Goal: Answer question/provide support: Share knowledge or assist other users

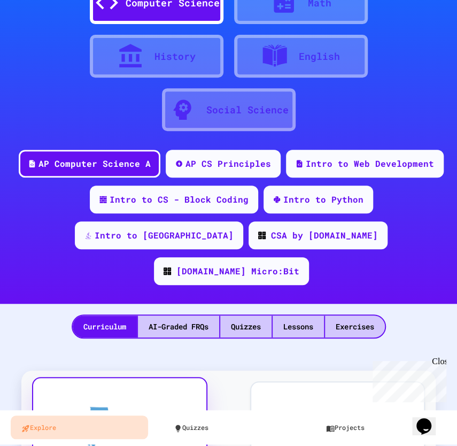
scroll to position [285, 0]
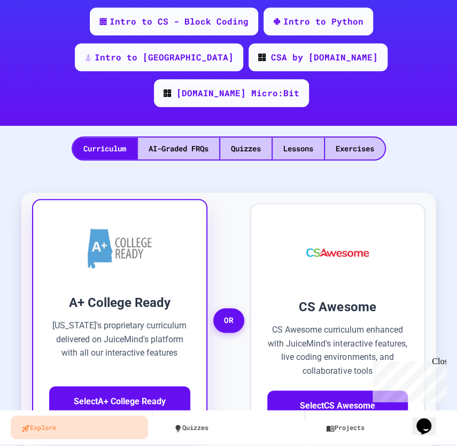
click at [136, 293] on h3 "A+ College Ready" at bounding box center [119, 302] width 141 height 19
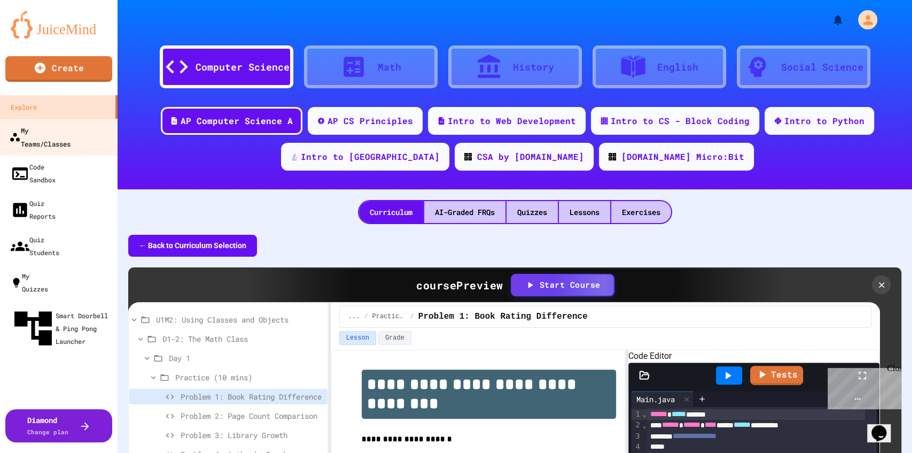
click at [44, 134] on div "My Teams/Classes" at bounding box center [39, 136] width 61 height 26
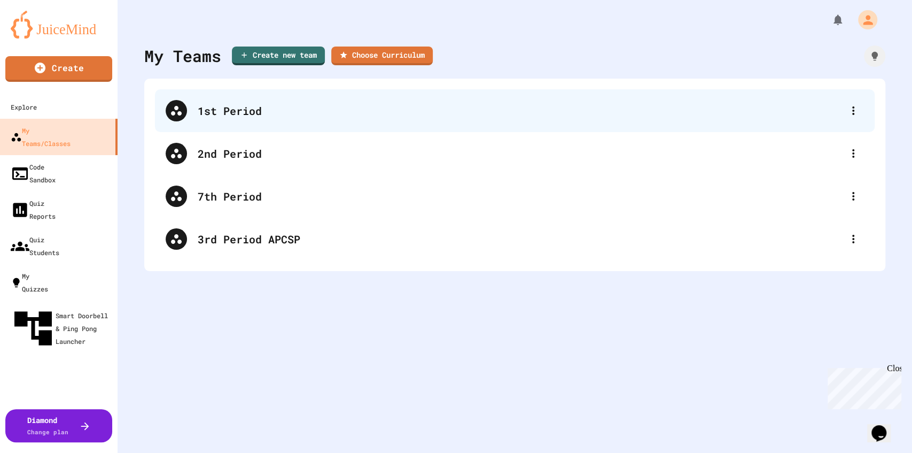
click at [221, 117] on div "1st Period" at bounding box center [520, 111] width 645 height 16
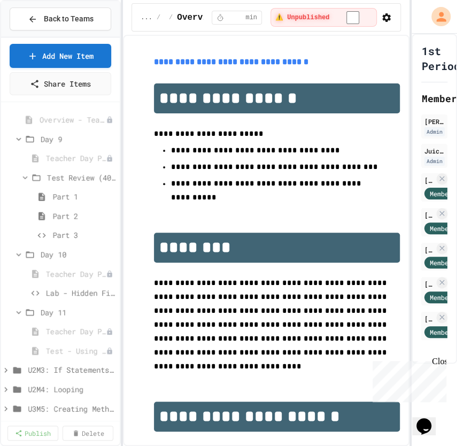
scroll to position [0, 95]
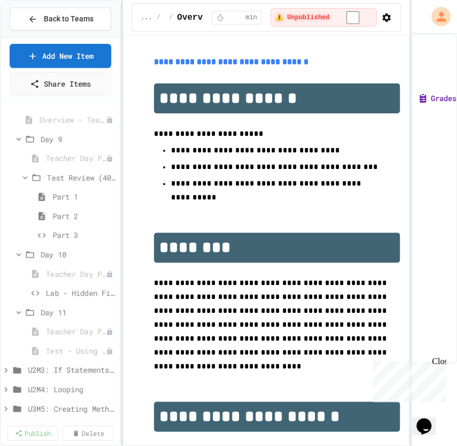
click at [438, 95] on button "Grades" at bounding box center [436, 98] width 38 height 11
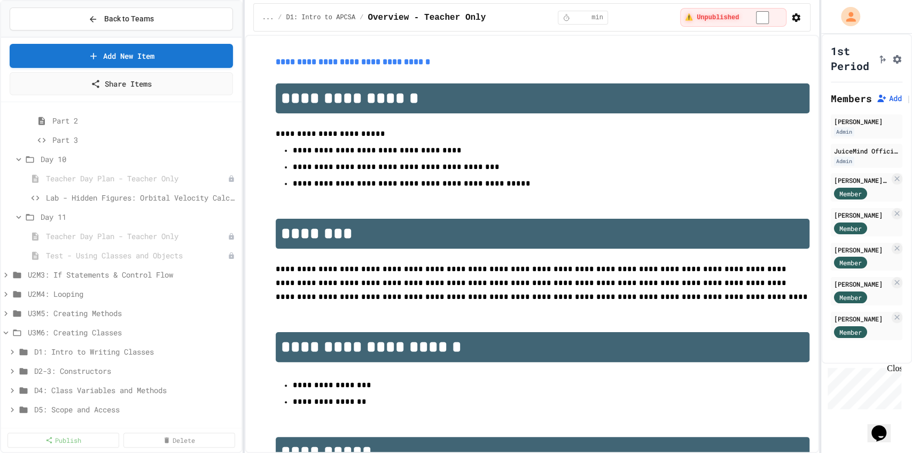
scroll to position [330, 0]
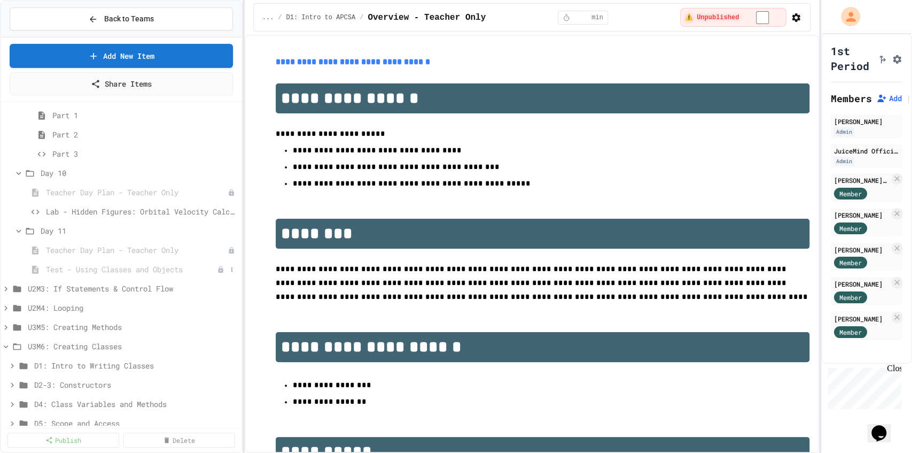
click at [125, 271] on span "Test - Using Classes and Objects" at bounding box center [131, 268] width 171 height 11
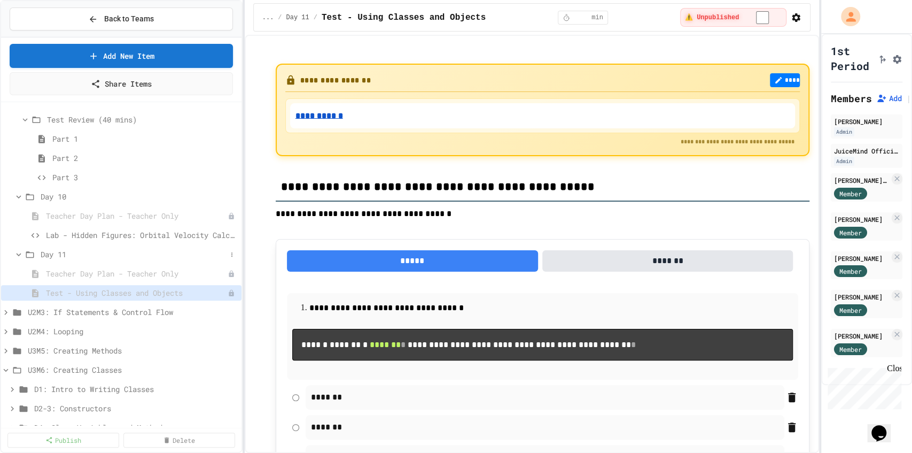
scroll to position [294, 0]
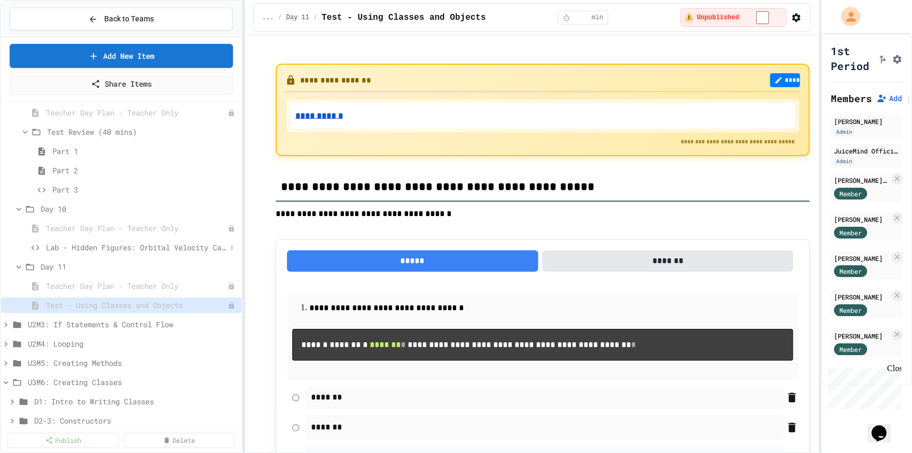
click at [113, 240] on div "Lab - Hidden Figures: Orbital Velocity Calculator" at bounding box center [121, 246] width 240 height 15
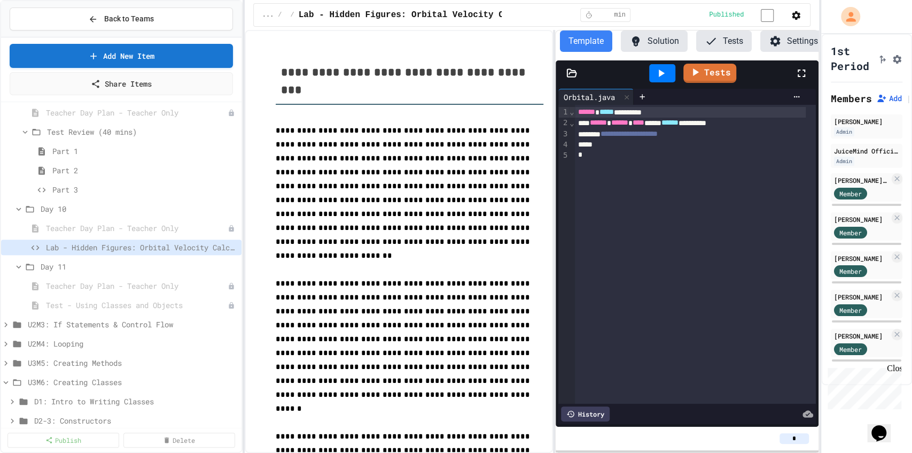
click at [456, 42] on button "Settings" at bounding box center [793, 40] width 66 height 21
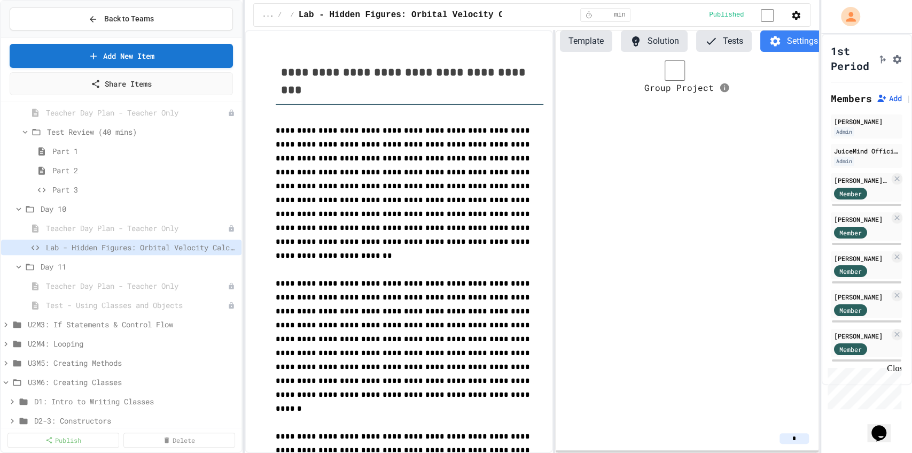
click at [456, 45] on button "Solution" at bounding box center [654, 40] width 67 height 21
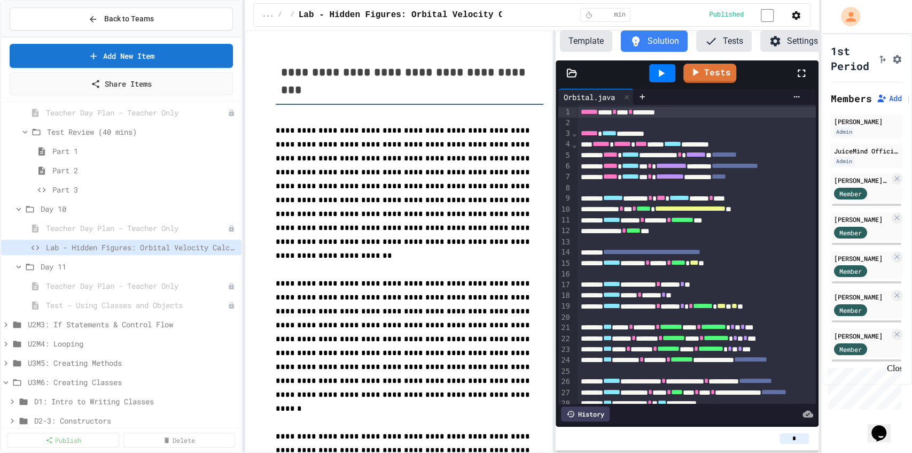
click at [456, 47] on button "Template" at bounding box center [586, 40] width 52 height 21
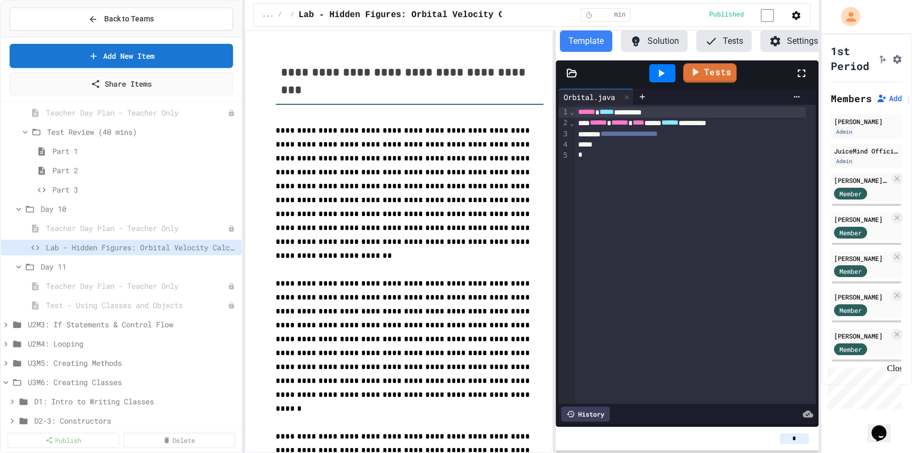
click at [456, 79] on link "Tests" at bounding box center [710, 72] width 53 height 19
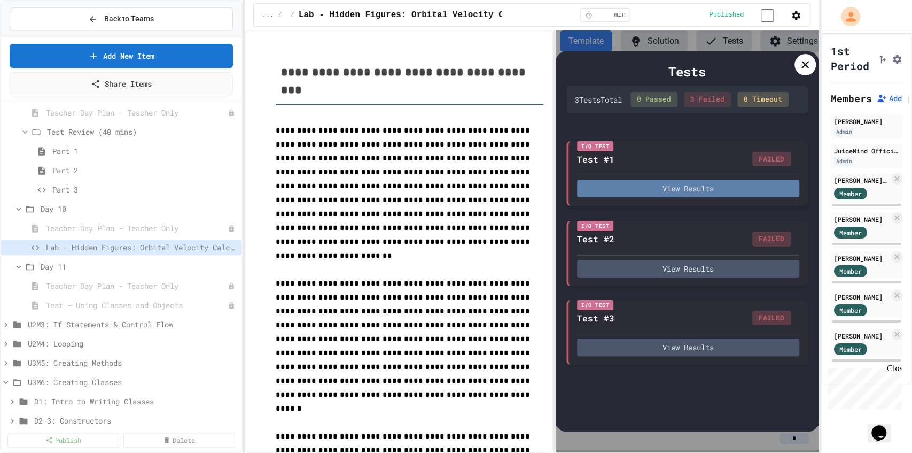
click at [456, 190] on button "View Results" at bounding box center [688, 189] width 222 height 18
click at [456, 38] on div "Tests 3 Test s Total 0 Passed 3 Failed 0 Timeout I/O Test Test #1 FAILED View R…" at bounding box center [687, 241] width 263 height 422
click at [456, 71] on icon at bounding box center [805, 64] width 13 height 13
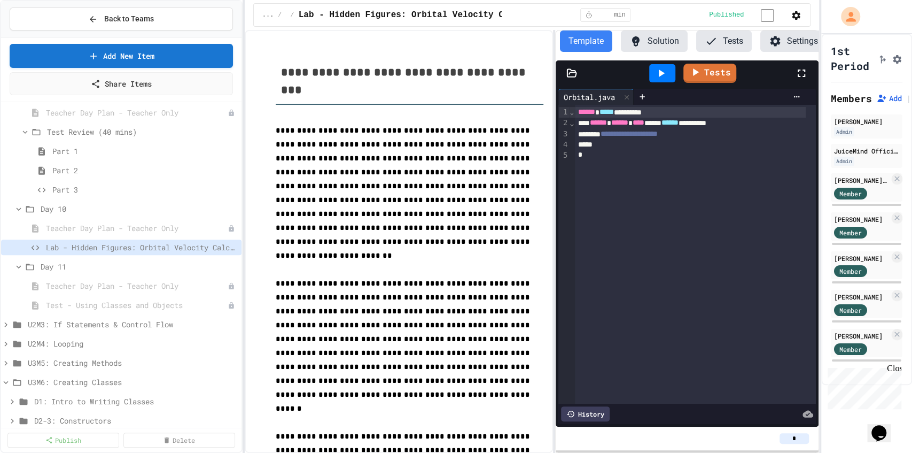
click at [456, 50] on button "Settings" at bounding box center [793, 40] width 66 height 21
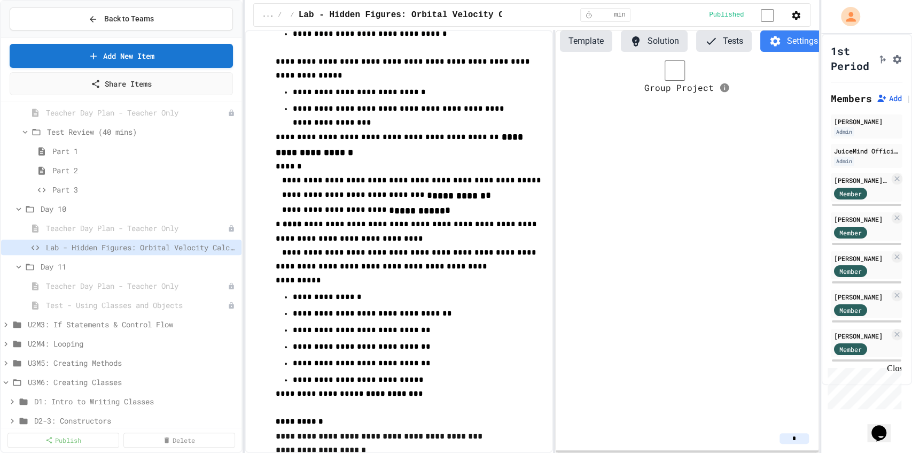
scroll to position [731, 0]
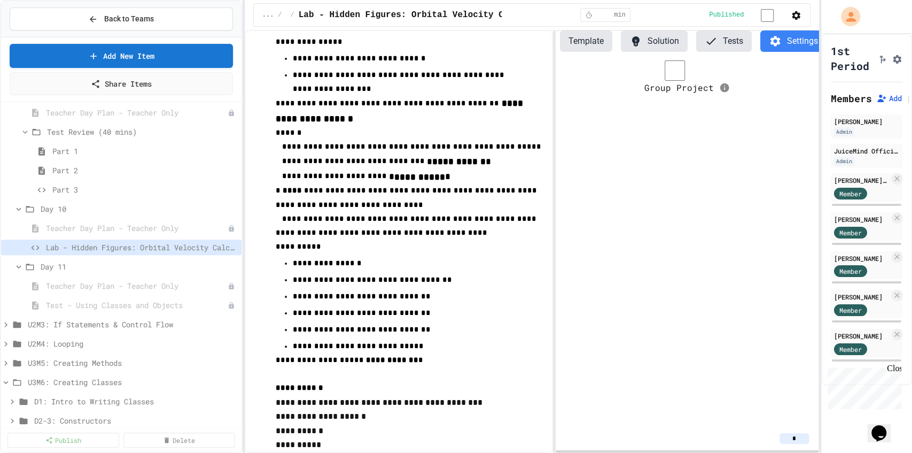
click at [456, 14] on icon "button" at bounding box center [796, 15] width 9 height 9
click at [456, 445] on div at bounding box center [456, 454] width 912 height 0
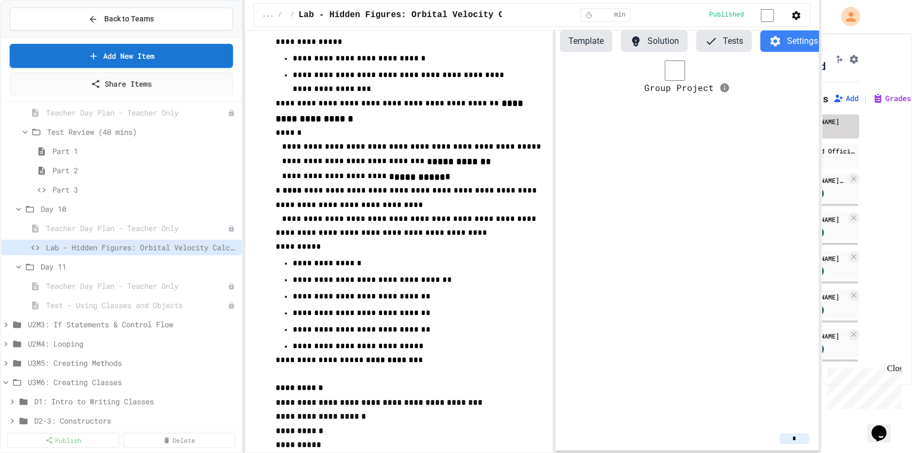
scroll to position [0, 49]
click at [456, 63] on icon "Assignment Settings" at bounding box center [854, 59] width 11 height 11
type input "*"
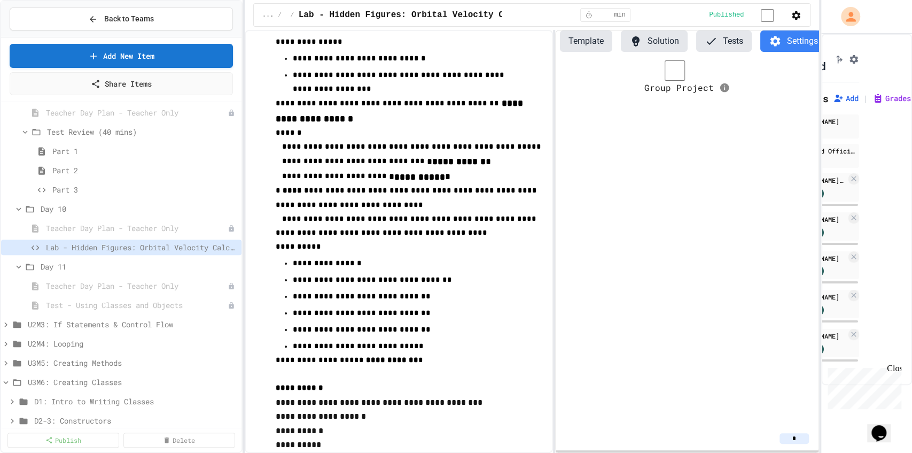
type input "*"
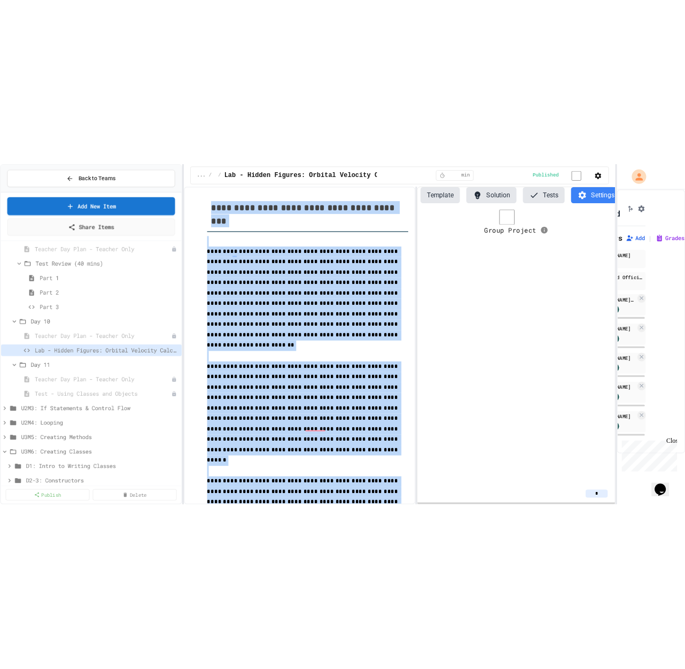
scroll to position [0, 0]
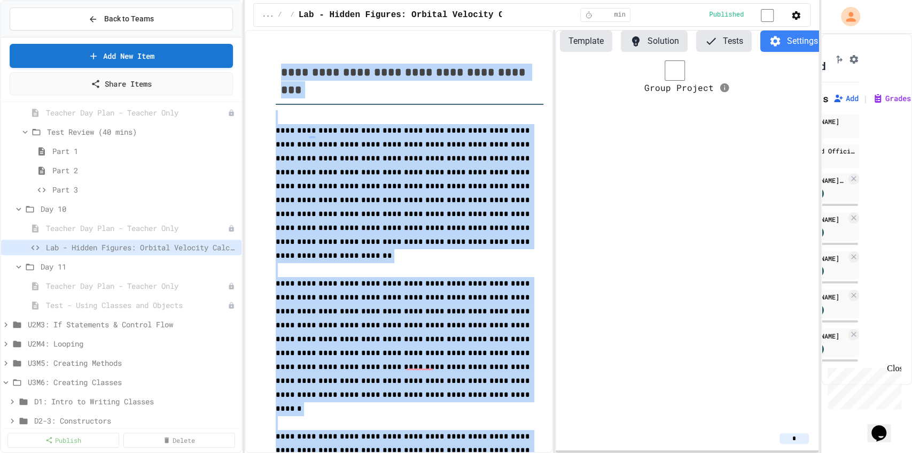
drag, startPoint x: 463, startPoint y: 396, endPoint x: 275, endPoint y: 67, distance: 378.9
copy div "**********"
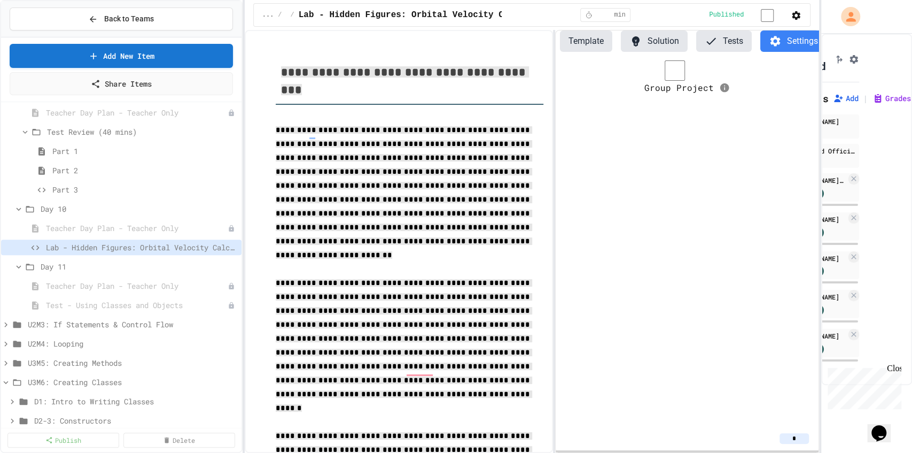
click at [456, 150] on div "Group Project" at bounding box center [687, 243] width 263 height 366
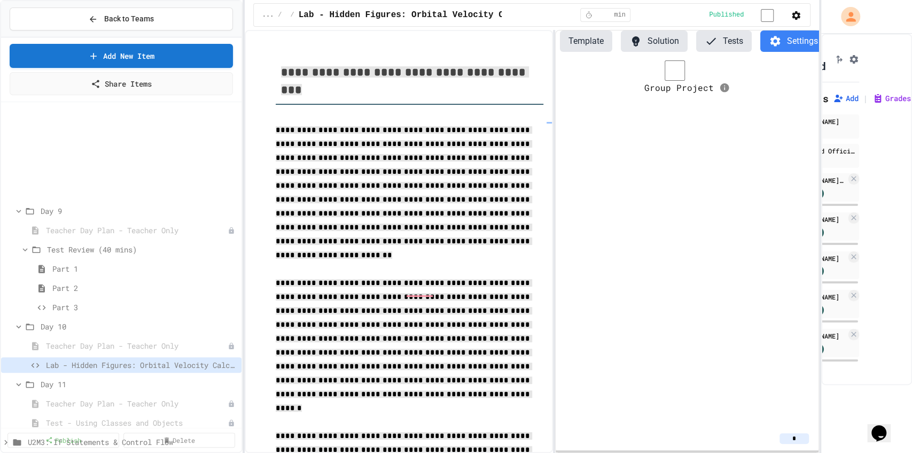
type input "*"
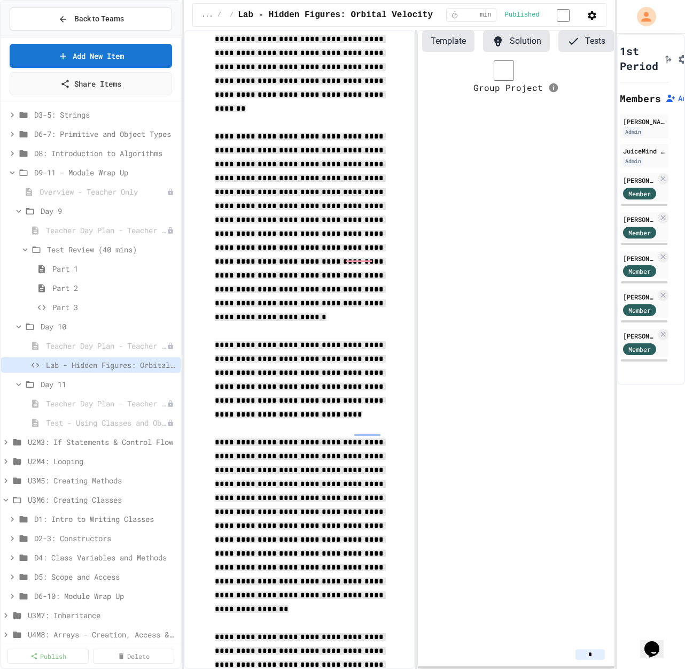
scroll to position [641, 0]
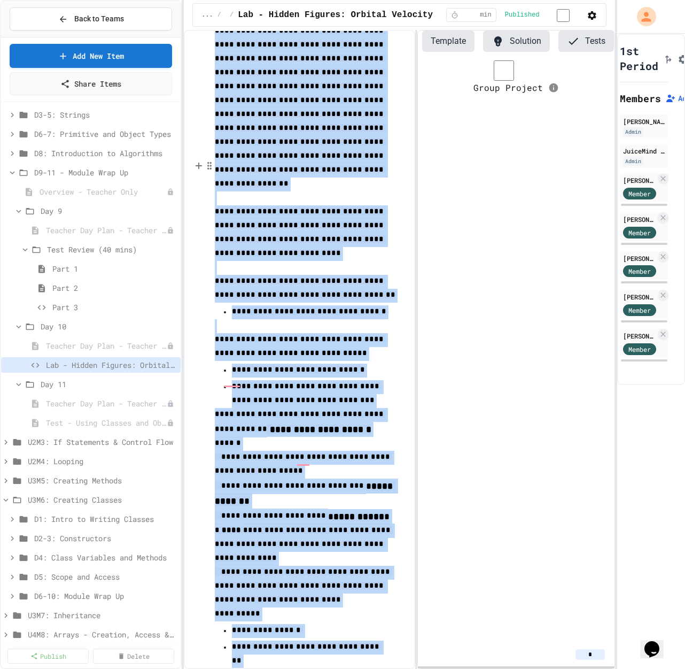
click at [250, 319] on p "To enrich screen reader interactions, please activate Accessibility in Grammarl…" at bounding box center [310, 326] width 191 height 14
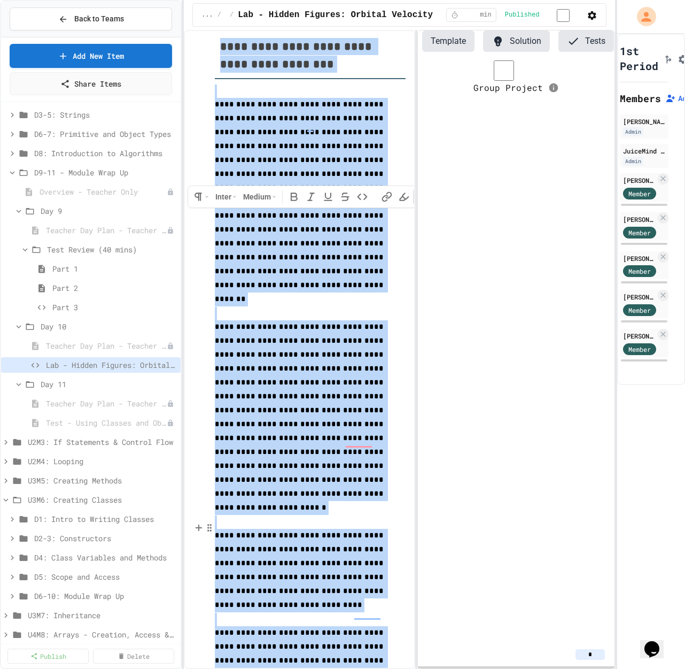
scroll to position [0, 0]
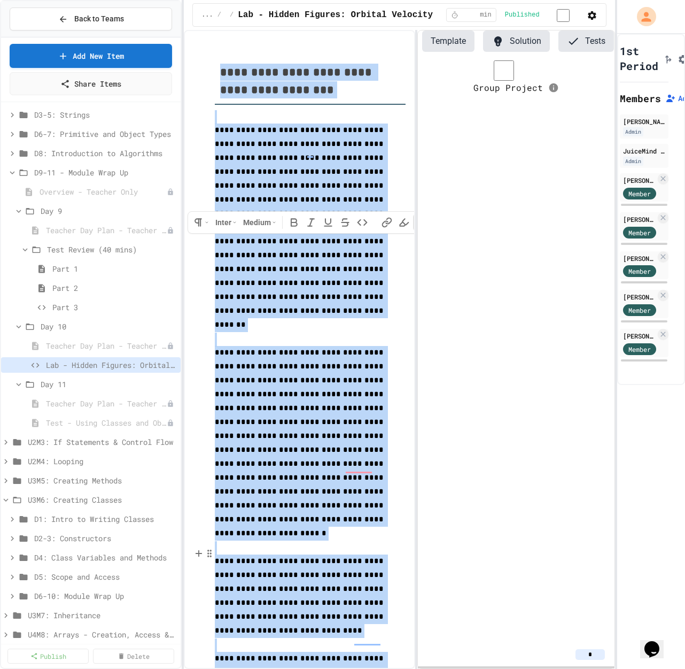
click at [245, 185] on span "**********" at bounding box center [300, 227] width 171 height 202
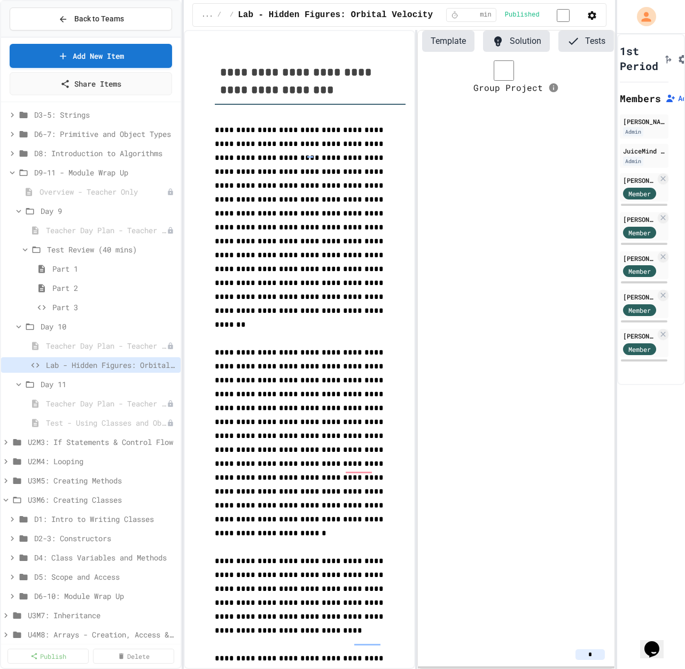
click at [456, 209] on div "[PERSON_NAME] Admin JuiceMind Official Admin [PERSON_NAME] [PERSON_NAME] Member…" at bounding box center [644, 238] width 49 height 248
click at [456, 216] on div "[PERSON_NAME]" at bounding box center [639, 219] width 33 height 10
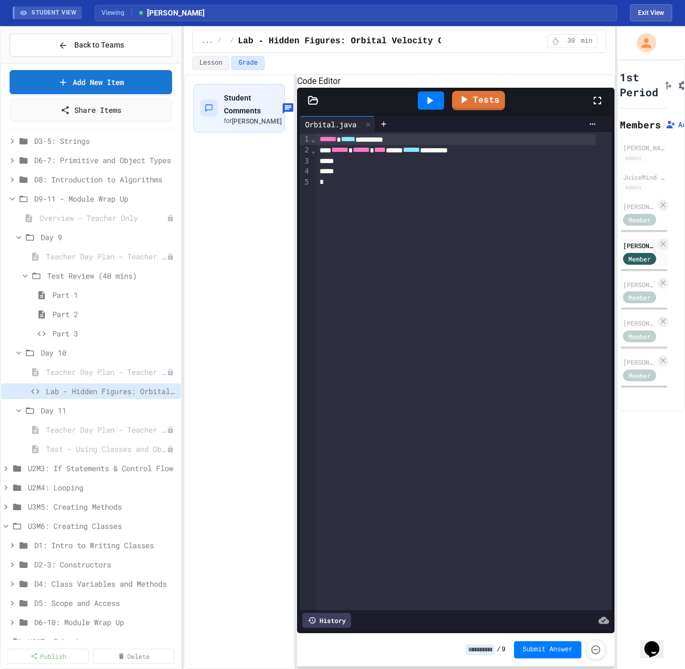
click at [298, 215] on div "**********" at bounding box center [399, 371] width 431 height 594
click at [213, 66] on button "Lesson" at bounding box center [210, 63] width 37 height 14
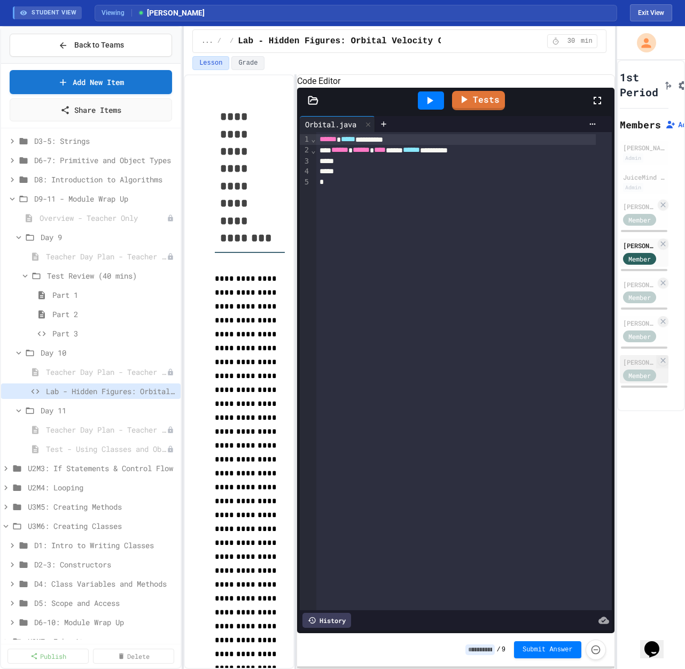
click at [456, 362] on div "[PERSON_NAME]" at bounding box center [639, 362] width 33 height 10
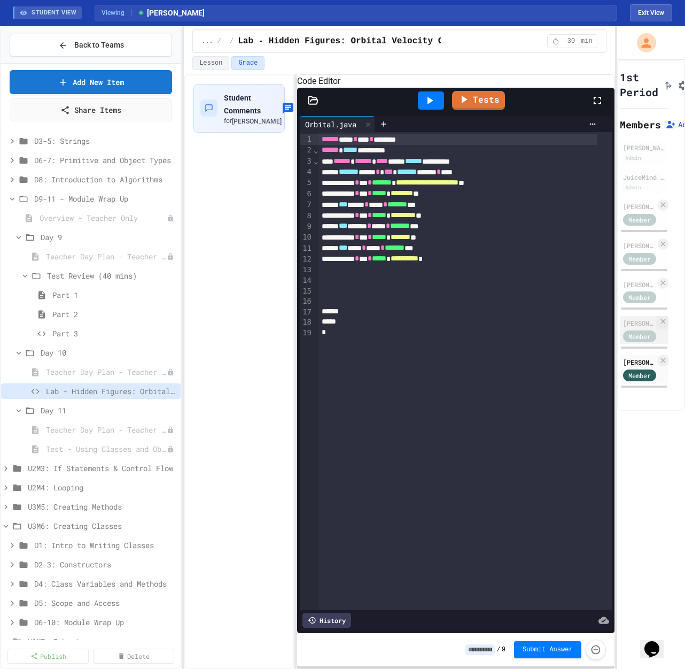
click at [456, 323] on div "[PERSON_NAME]" at bounding box center [639, 323] width 33 height 10
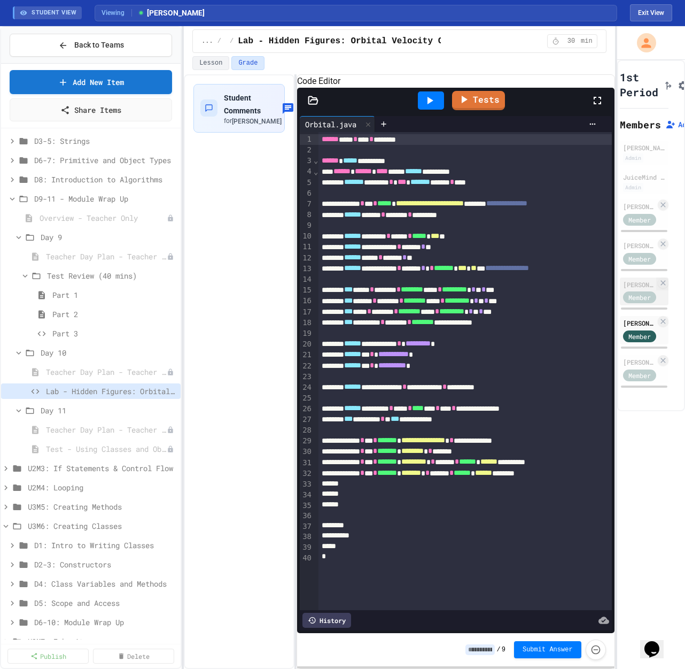
click at [456, 280] on div "[PERSON_NAME]" at bounding box center [639, 285] width 33 height 10
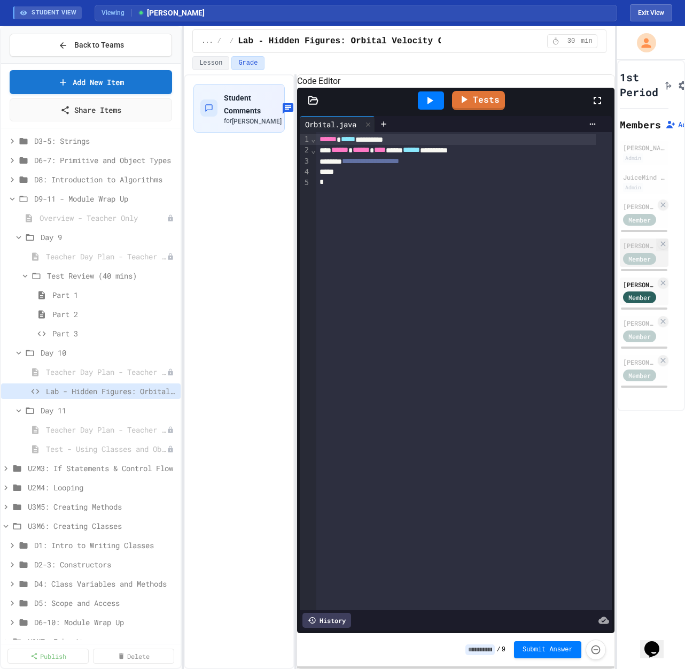
click at [456, 240] on div "[PERSON_NAME]" at bounding box center [639, 245] width 33 height 10
